Goal: Navigation & Orientation: Find specific page/section

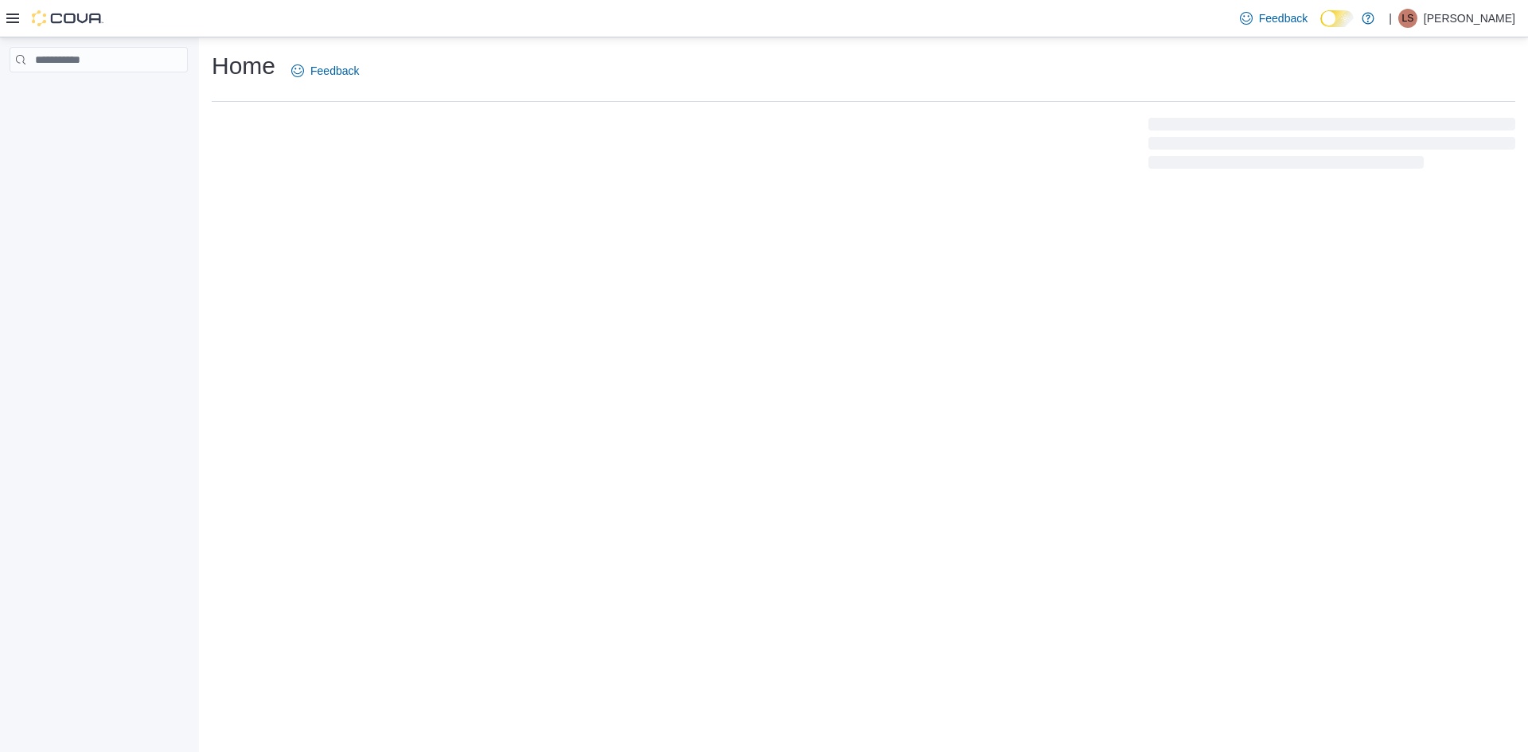
click at [11, 16] on icon at bounding box center [12, 18] width 13 height 13
